Goal: Task Accomplishment & Management: Complete application form

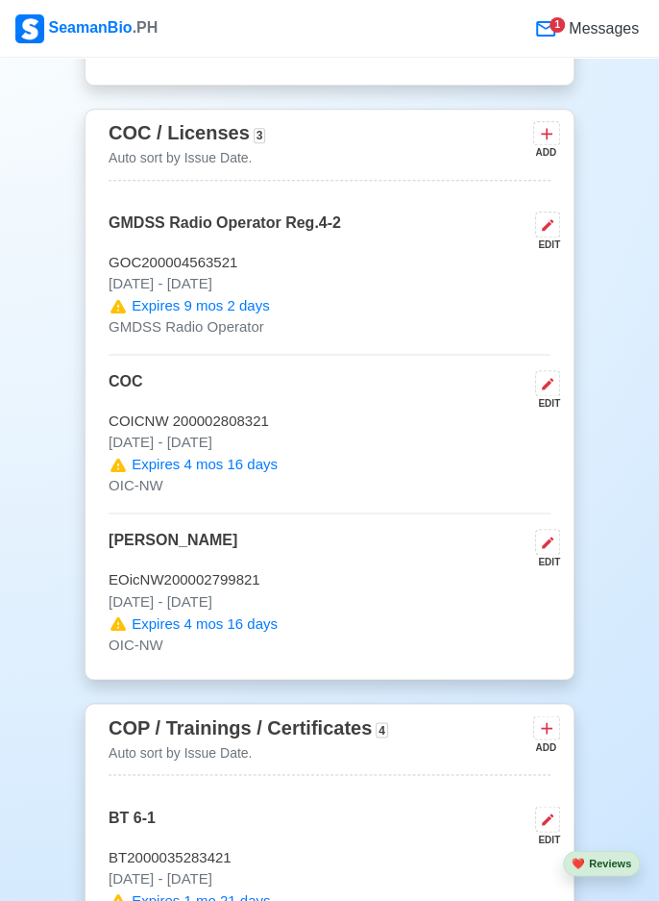
scroll to position [2872, 0]
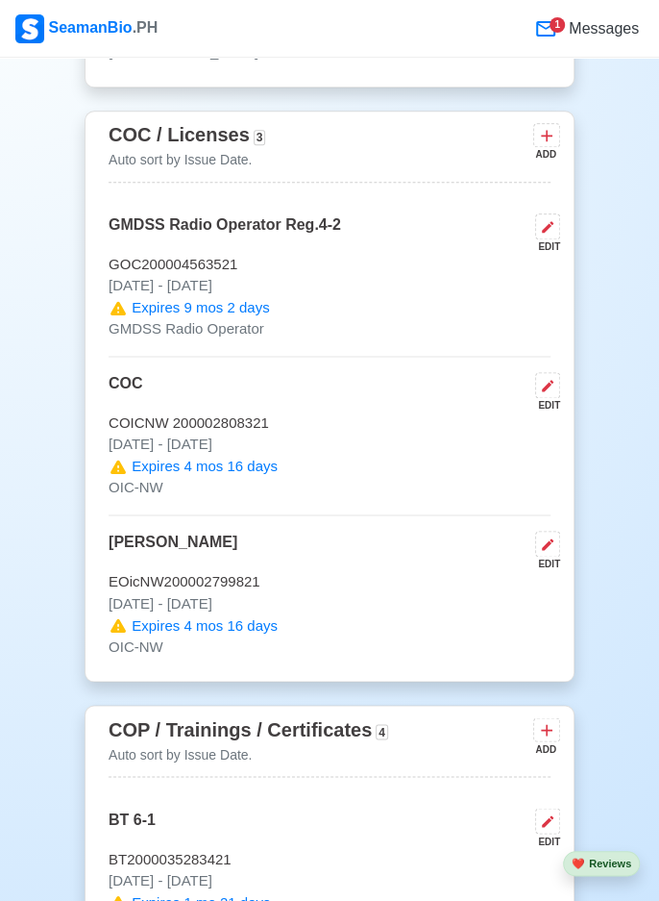
click at [625, 32] on span "Messages" at bounding box center [602, 28] width 74 height 23
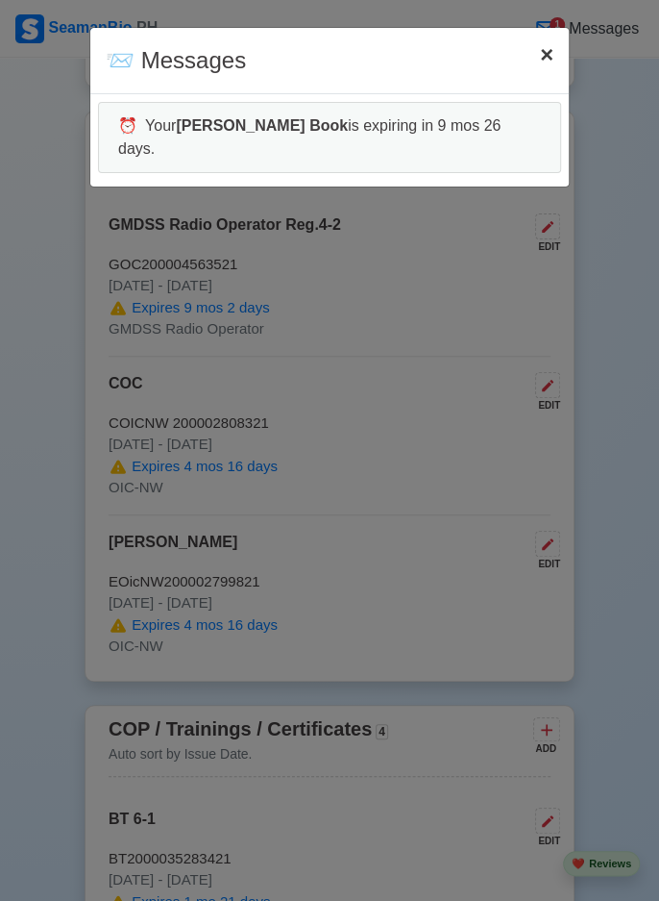
click at [554, 47] on button "× Close" at bounding box center [547, 55] width 44 height 54
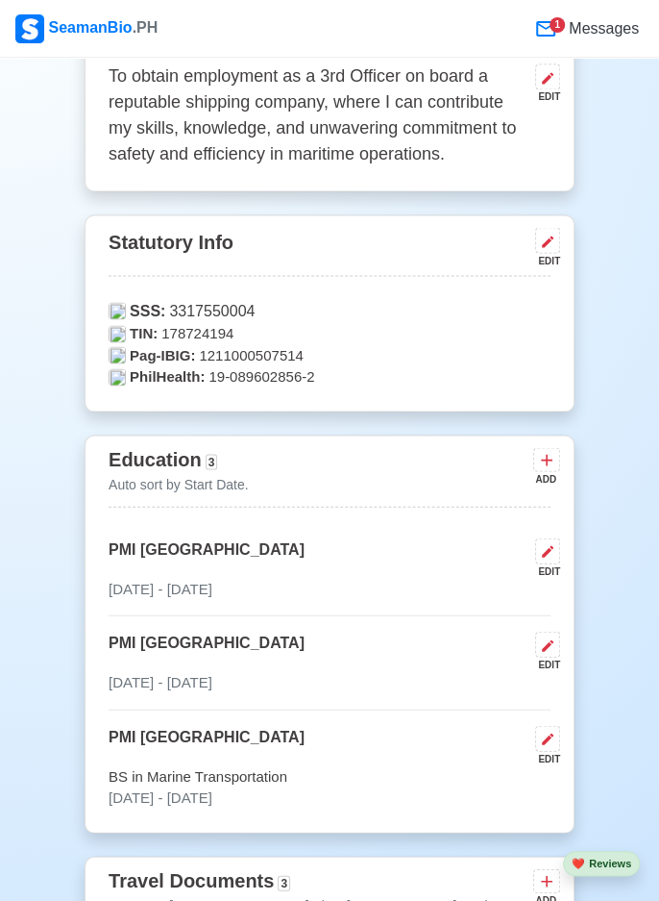
scroll to position [0, 0]
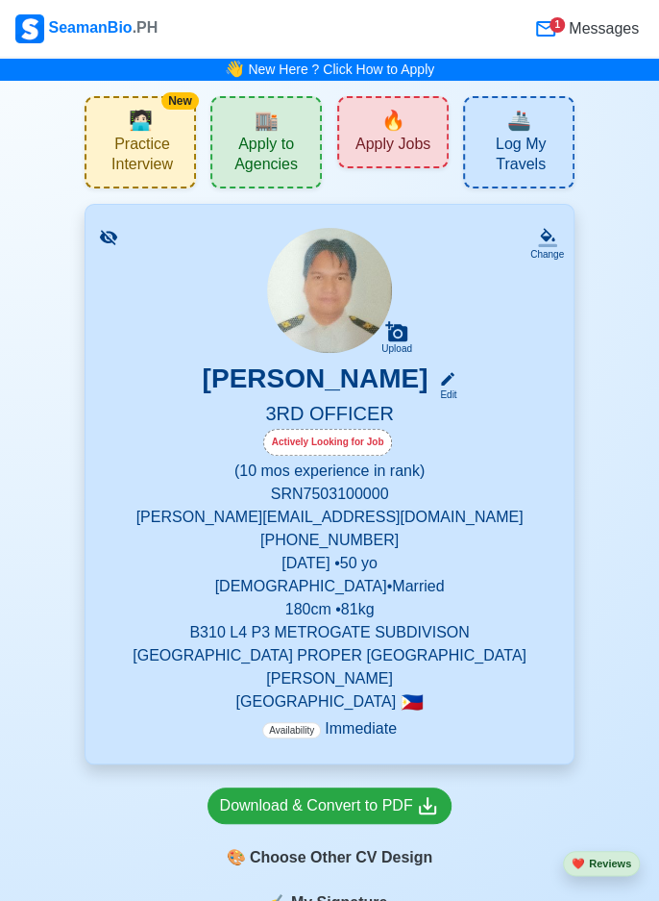
click at [425, 137] on span "Apply Jobs" at bounding box center [393, 147] width 75 height 24
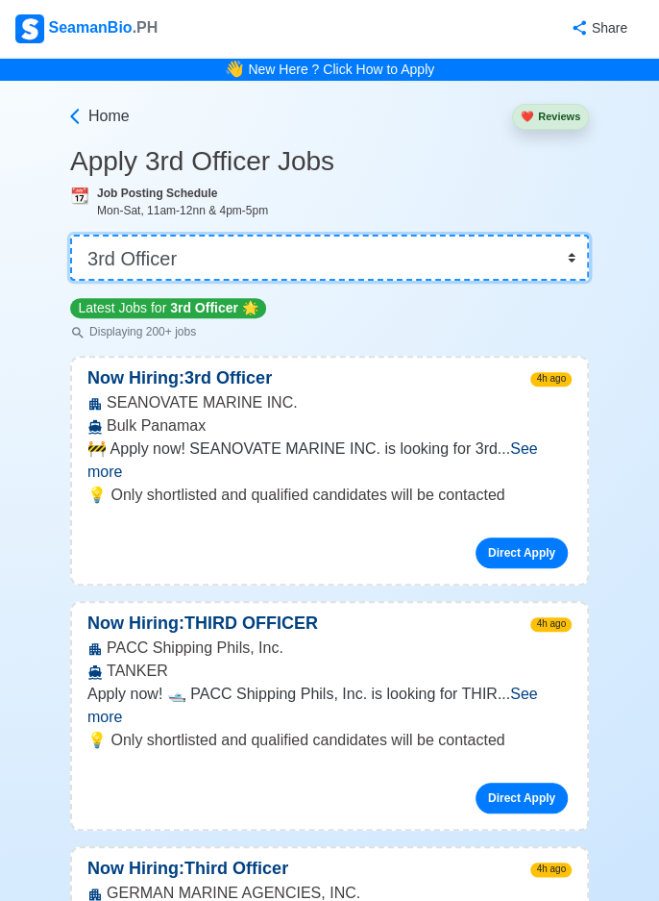
click at [585, 246] on select "👉 Select Rank or Position Master Chief Officer 2nd Officer 3rd Officer Junior O…" at bounding box center [329, 258] width 519 height 46
select select "[PERSON_NAME]"
click at [70, 235] on select "👉 Select Rank or Position Master Chief Officer 2nd Officer 3rd Officer Junior O…" at bounding box center [329, 258] width 519 height 46
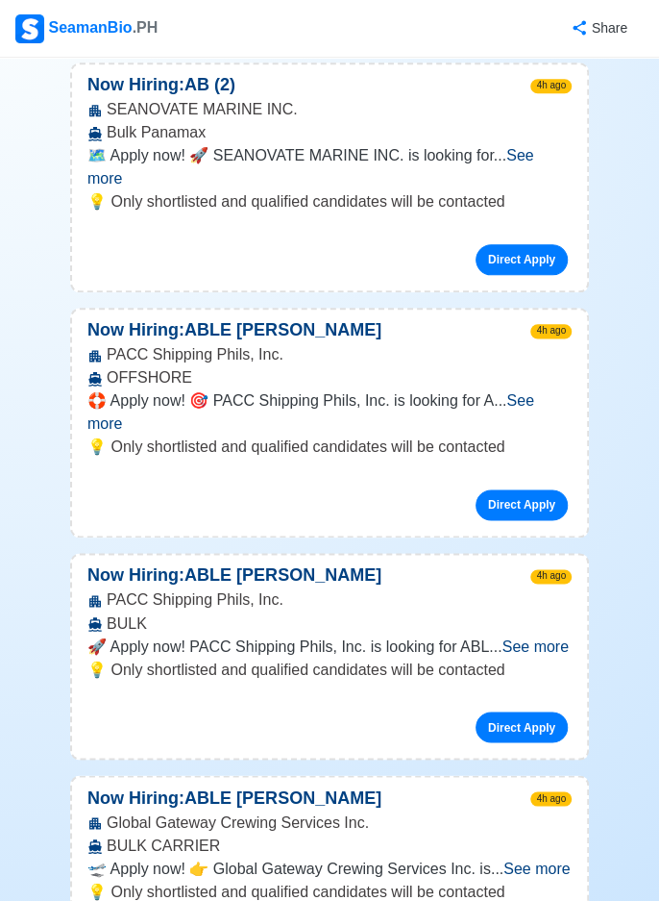
scroll to position [558, 0]
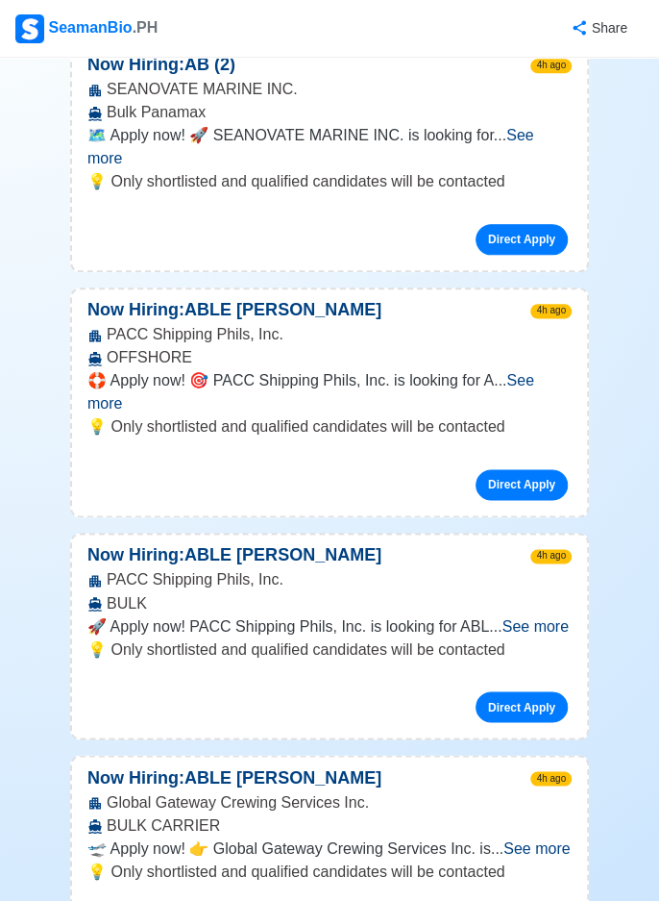
click at [534, 372] on span "See more" at bounding box center [310, 391] width 447 height 39
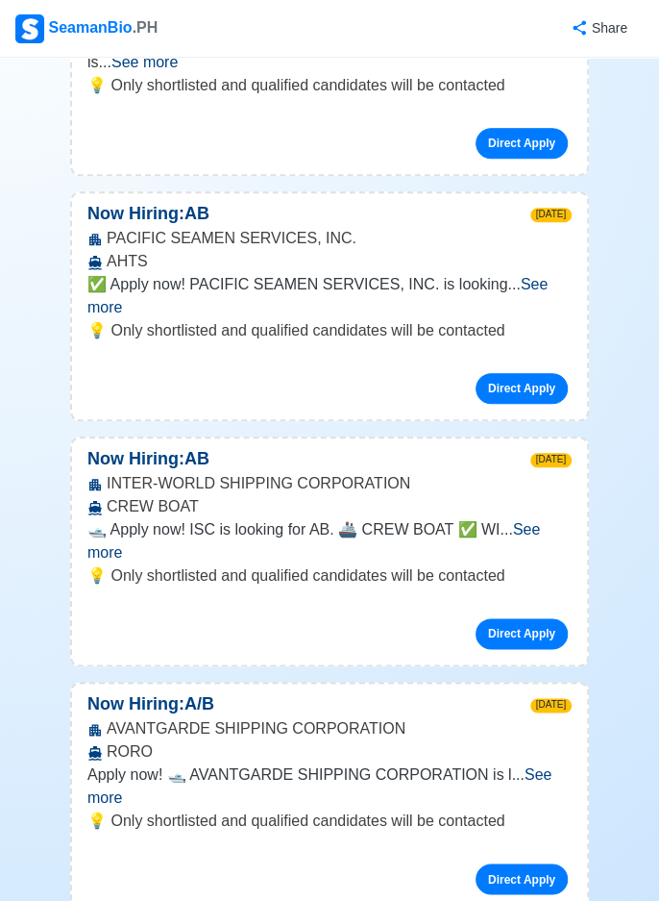
scroll to position [7217, 0]
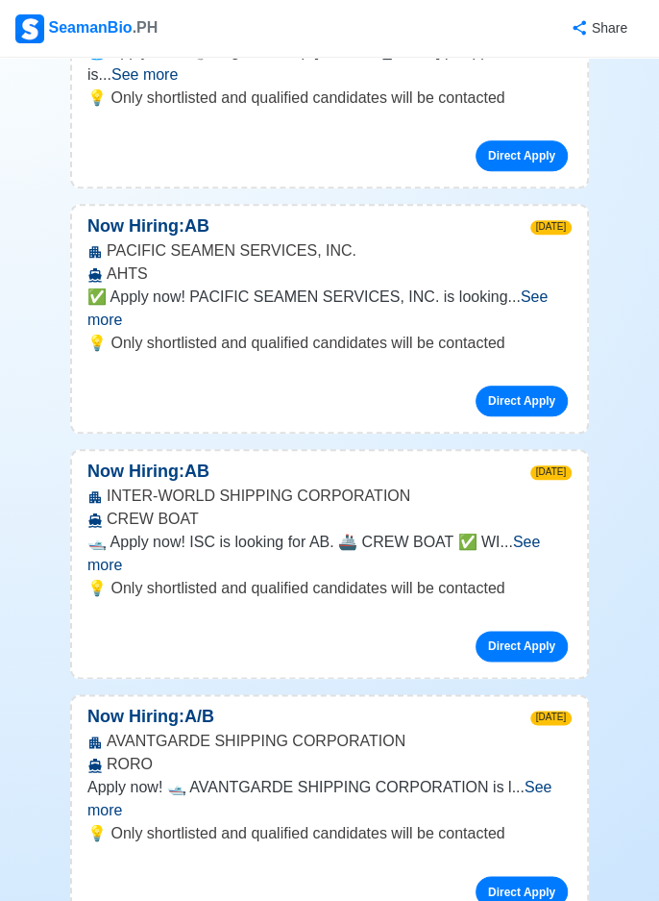
click at [545, 730] on div "AVANTGARDE SHIPPING CORPORATION RORO" at bounding box center [329, 753] width 515 height 46
click at [547, 779] on span "See more" at bounding box center [319, 798] width 464 height 39
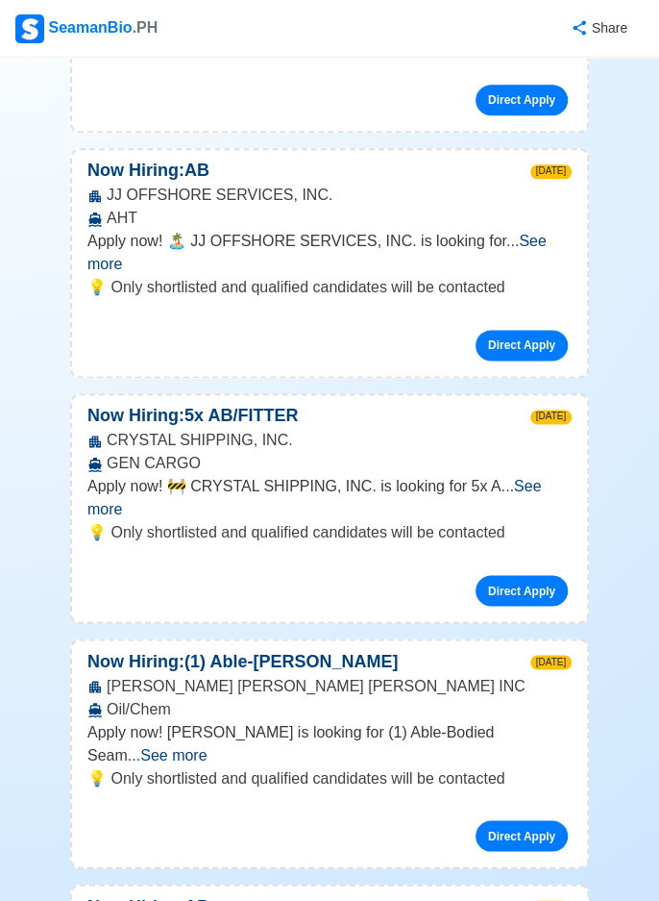
scroll to position [14431, 0]
